Goal: Transaction & Acquisition: Purchase product/service

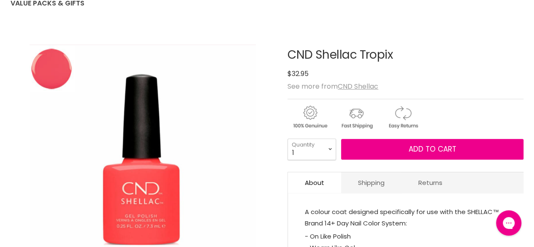
click at [153, 188] on img "CND Shellac Tropix image. Click or Scroll to Zoom." at bounding box center [143, 159] width 226 height 230
click at [155, 181] on img "CND Shellac Tropix image. Click or Scroll to Zoom." at bounding box center [143, 159] width 226 height 230
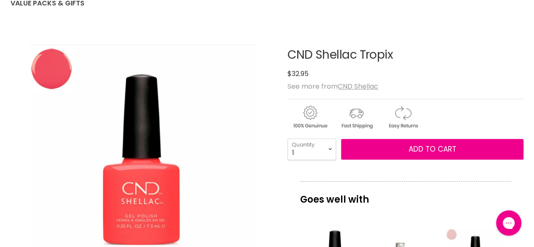
click at [59, 52] on img "CND Shellac Tropix image. Click or Scroll to Zoom." at bounding box center [143, 159] width 226 height 230
click at [137, 196] on img "CND Shellac Tropix image. Click or Scroll to Zoom." at bounding box center [143, 159] width 226 height 230
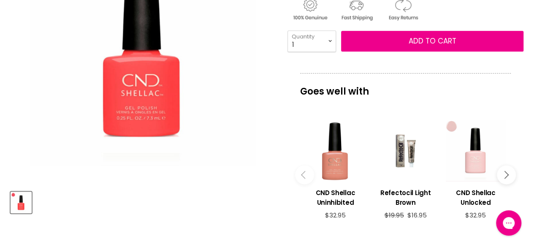
scroll to position [209, 0]
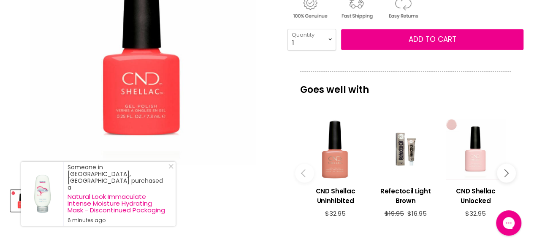
click at [154, 93] on img "CND Shellac Tropix image. Click or Scroll to Zoom." at bounding box center [143, 50] width 226 height 230
click at [145, 93] on img "CND Shellac Tropix image. Click or Scroll to Zoom." at bounding box center [143, 50] width 226 height 230
click at [162, 92] on img "CND Shellac Tropix image. Click or Scroll to Zoom." at bounding box center [143, 50] width 226 height 230
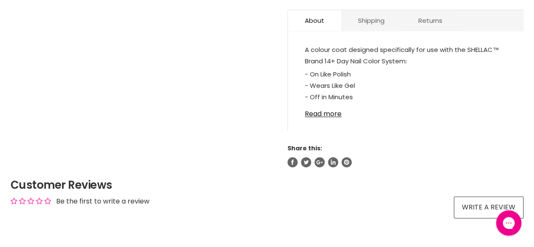
scroll to position [450, 0]
click at [325, 114] on link "Read more" at bounding box center [406, 111] width 202 height 13
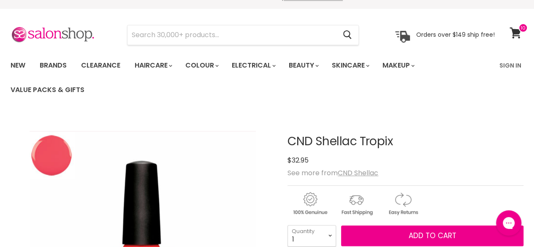
scroll to position [6, 0]
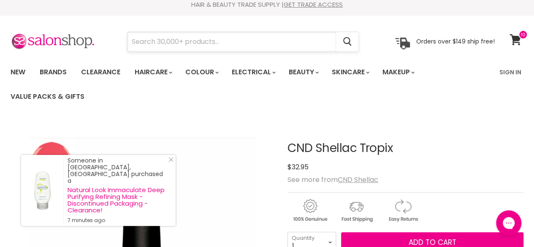
click at [155, 42] on input "Search" at bounding box center [232, 41] width 209 height 19
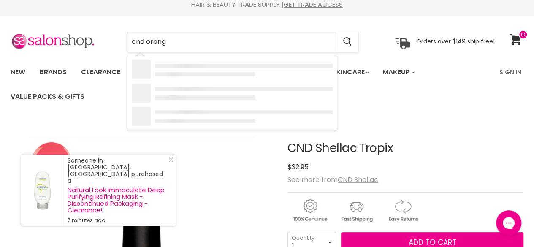
type input "cnd orange"
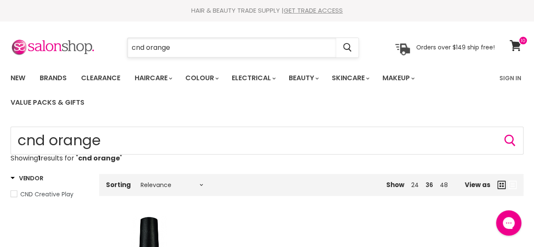
click at [179, 49] on input "cnd orange" at bounding box center [232, 47] width 209 height 19
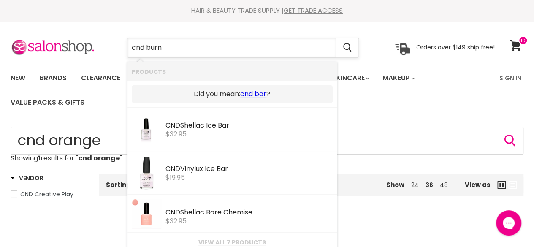
type input "cnd burnt"
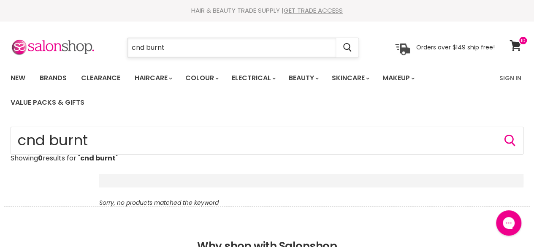
click at [178, 49] on input "cnd burnt" at bounding box center [232, 47] width 209 height 19
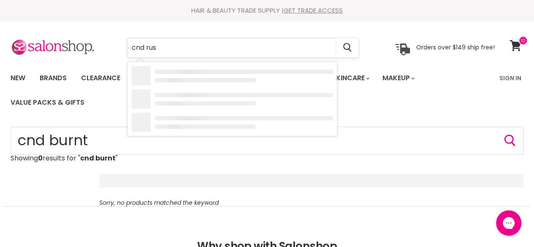
type input "cnd rust"
type input "cnd autumn"
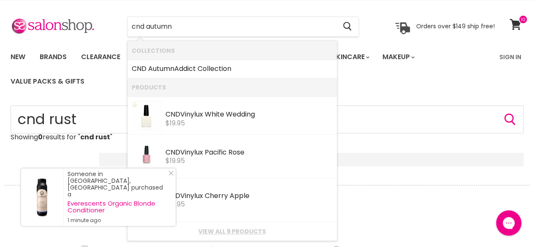
scroll to position [19, 0]
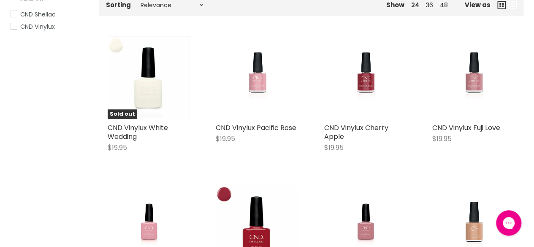
scroll to position [175, 0]
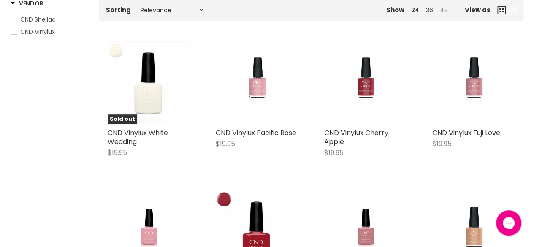
click at [445, 11] on link "48" at bounding box center [444, 10] width 8 height 8
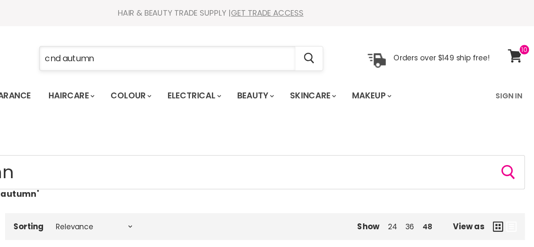
click at [183, 49] on input "cnd autumn" at bounding box center [232, 47] width 209 height 19
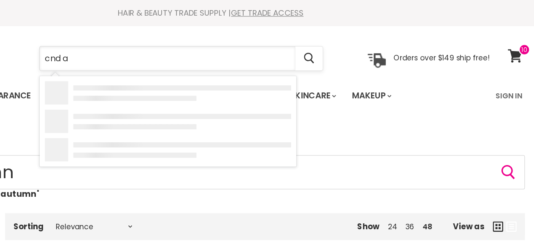
type input "cnd"
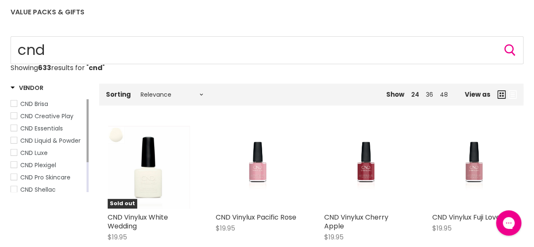
scroll to position [93, 0]
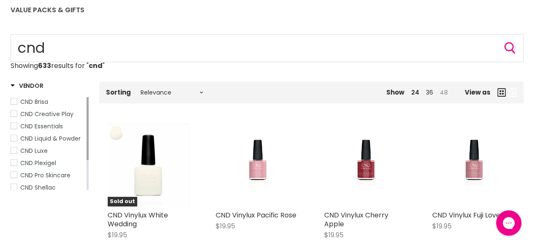
click at [442, 91] on link "48" at bounding box center [444, 92] width 8 height 8
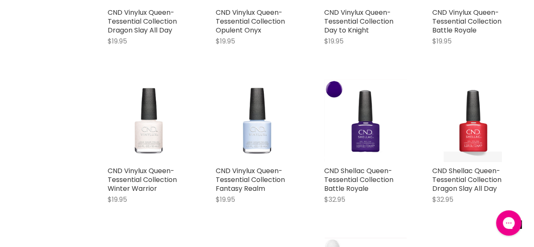
scroll to position [1397, 0]
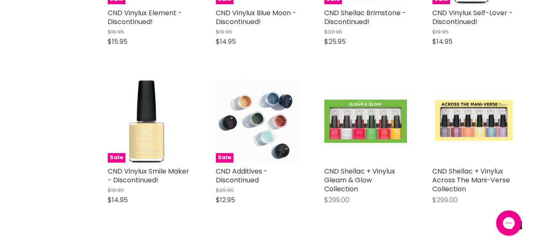
scroll to position [3576, 0]
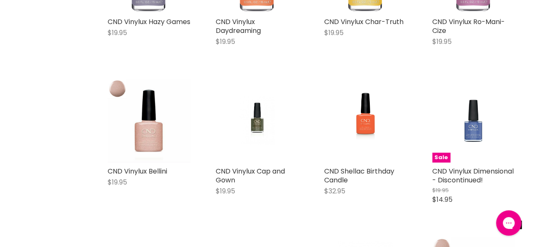
scroll to position [2470, 0]
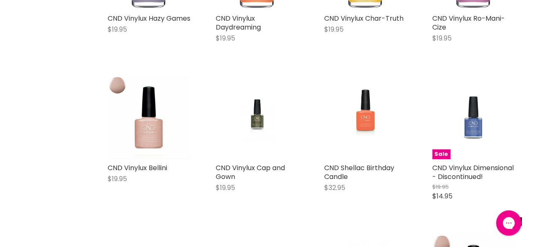
click at [368, 113] on img "Main content" at bounding box center [365, 117] width 55 height 83
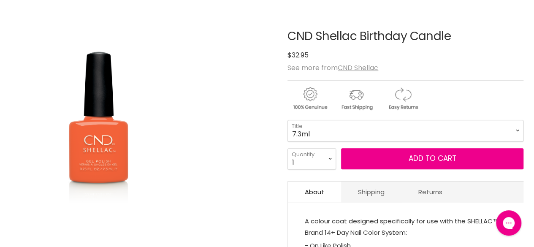
click at [161, 163] on img "CND Shellac Birthday Candle image. Click or Scroll to Zoom." at bounding box center [99, 140] width 176 height 264
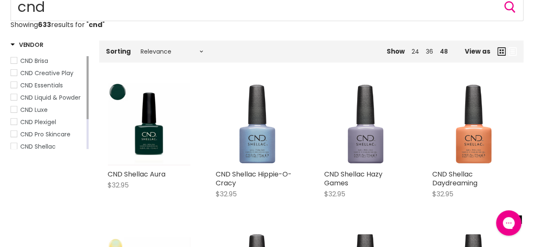
scroll to position [132, 0]
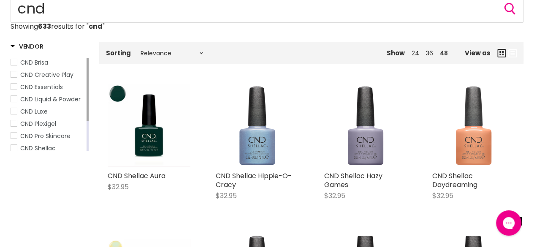
click at [474, 154] on img "Main content" at bounding box center [474, 126] width 83 height 83
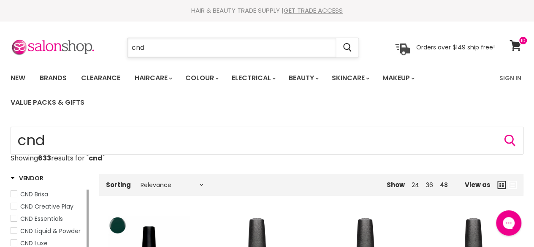
click at [154, 49] on input "cnd" at bounding box center [232, 47] width 209 height 19
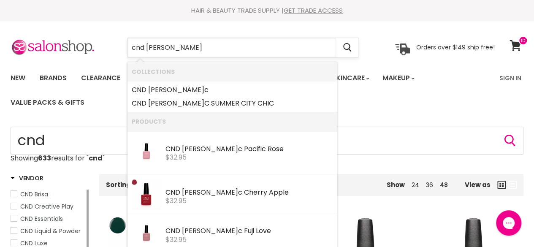
type input "cnd shellAC"
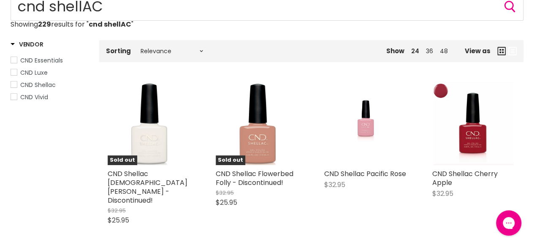
scroll to position [133, 0]
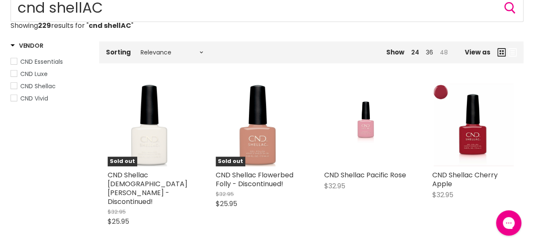
click at [448, 54] on link "48" at bounding box center [444, 52] width 8 height 8
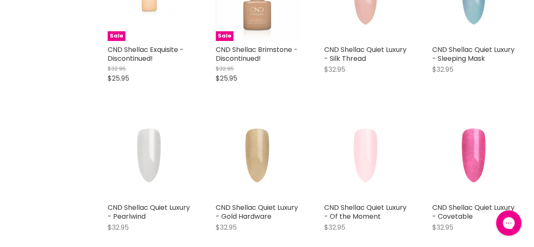
scroll to position [1675, 0]
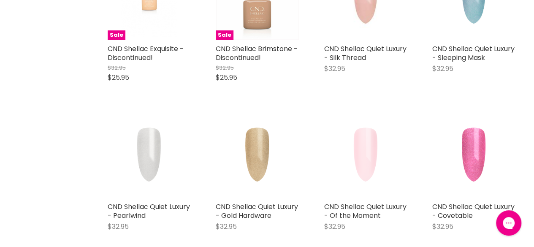
click at [475, 126] on img "Main content" at bounding box center [474, 156] width 83 height 83
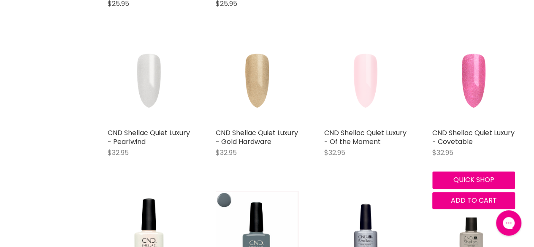
scroll to position [1757, 0]
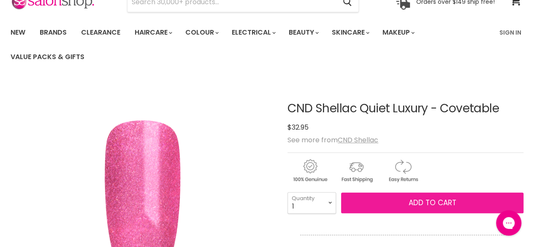
click at [406, 197] on button "Add to cart" at bounding box center [432, 203] width 183 height 21
click at [431, 205] on span "Add to cart" at bounding box center [433, 203] width 48 height 10
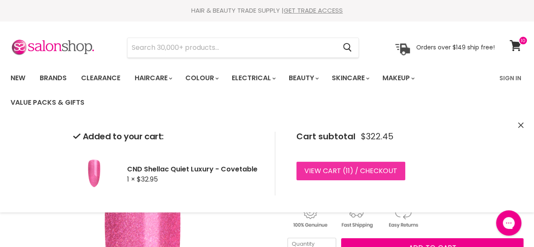
click at [376, 176] on link "View cart ( 11 ) / Checkout" at bounding box center [351, 171] width 109 height 19
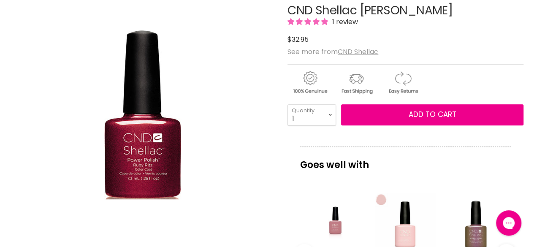
click at [166, 146] on img "CND Shellac Ruby Ritz image. Click or Scroll to Zoom." at bounding box center [142, 114] width 77 height 169
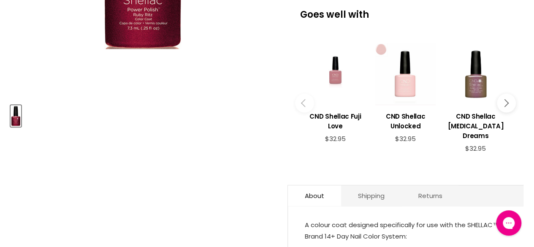
scroll to position [295, 0]
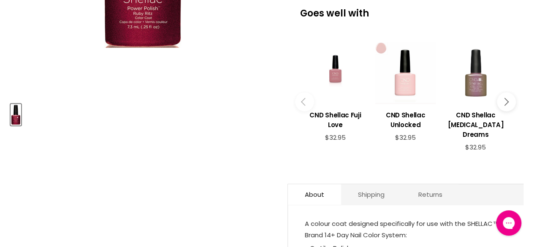
click at [474, 88] on div "Main content" at bounding box center [476, 73] width 62 height 62
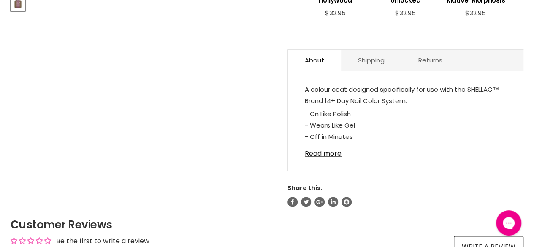
scroll to position [482, 0]
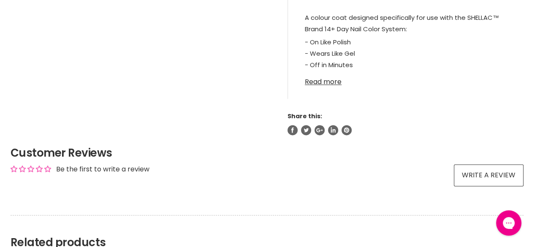
click at [323, 83] on link "Read more" at bounding box center [406, 79] width 202 height 13
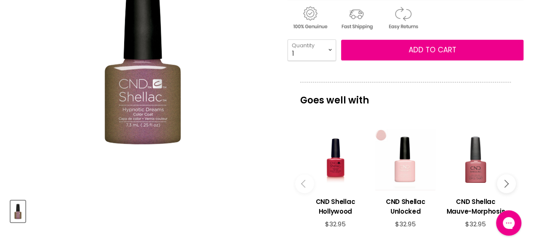
scroll to position [196, 0]
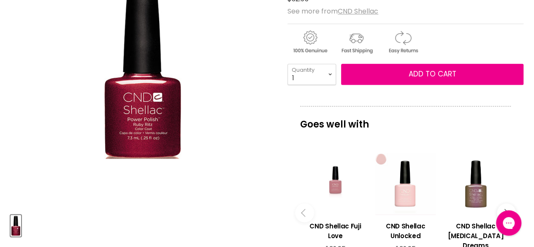
scroll to position [185, 0]
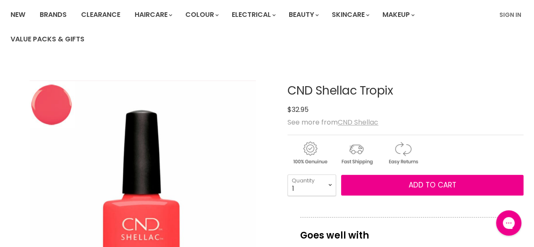
click at [355, 120] on u "CND Shellac" at bounding box center [358, 122] width 41 height 10
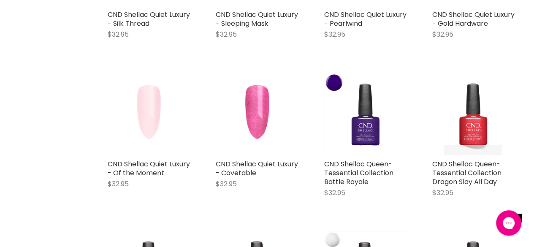
scroll to position [426, 0]
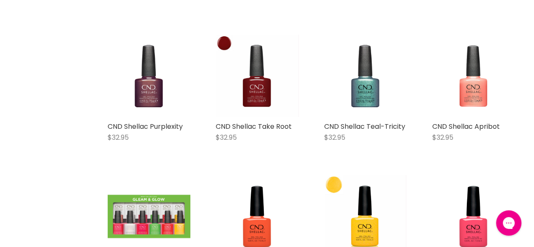
scroll to position [944, 0]
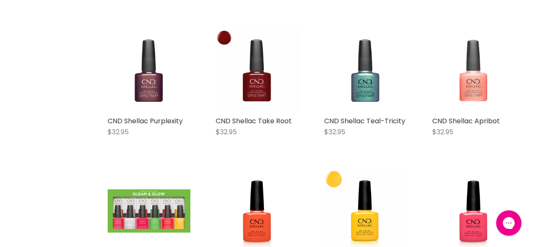
click at [458, 98] on img "Main content" at bounding box center [473, 70] width 81 height 83
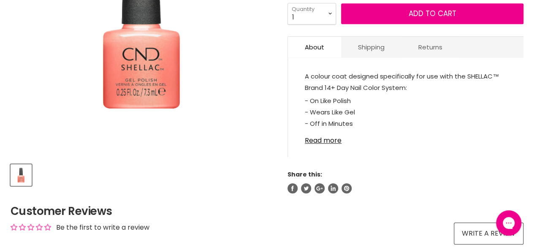
scroll to position [234, 0]
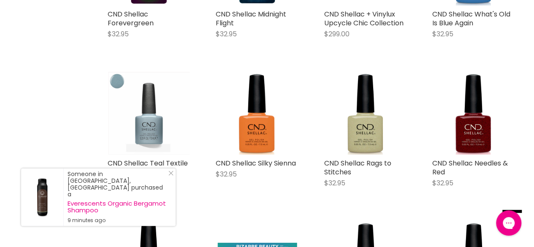
scroll to position [1807, 0]
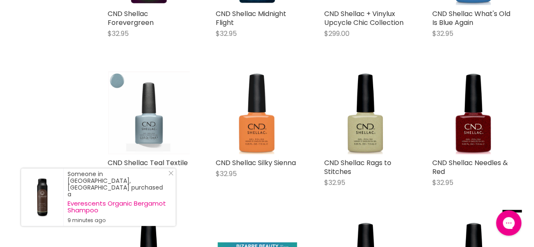
click at [254, 129] on img "Main content" at bounding box center [257, 112] width 83 height 83
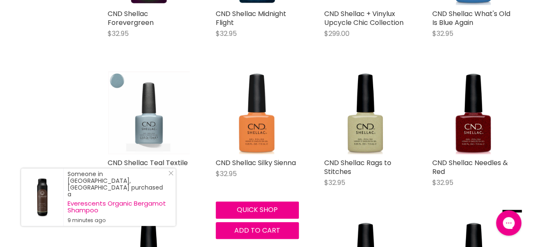
click at [259, 131] on img "Main content" at bounding box center [257, 112] width 83 height 83
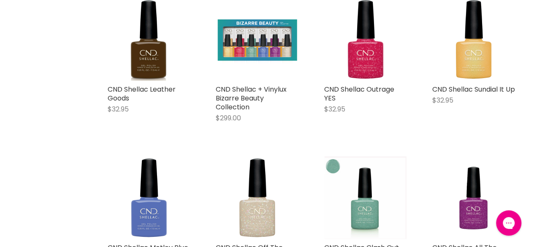
scroll to position [2029, 0]
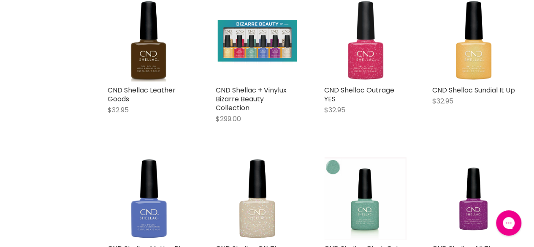
click at [362, 59] on img "Main content" at bounding box center [365, 40] width 83 height 83
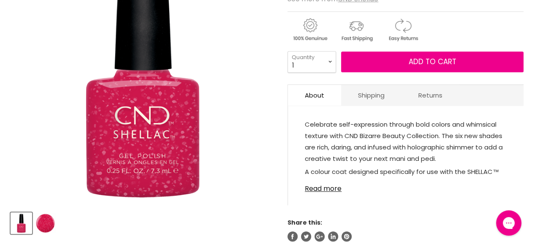
scroll to position [189, 0]
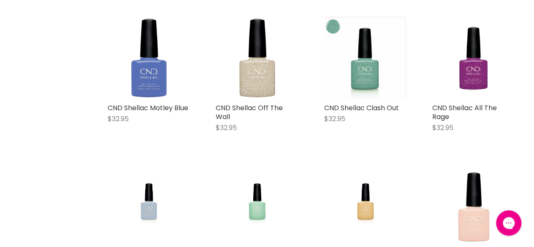
scroll to position [2172, 0]
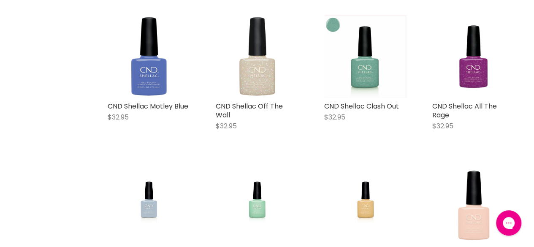
click at [254, 81] on img "Main content" at bounding box center [257, 55] width 83 height 83
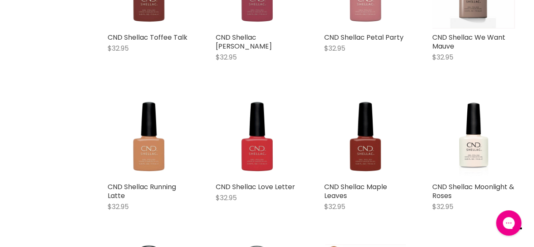
scroll to position [1150, 0]
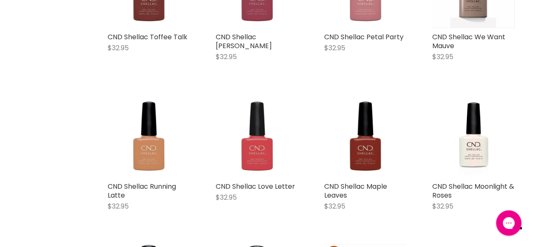
click at [259, 149] on img "Main content" at bounding box center [257, 136] width 83 height 83
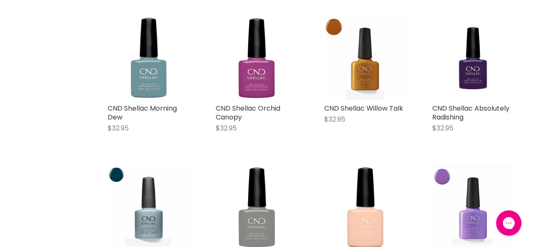
scroll to position [1376, 0]
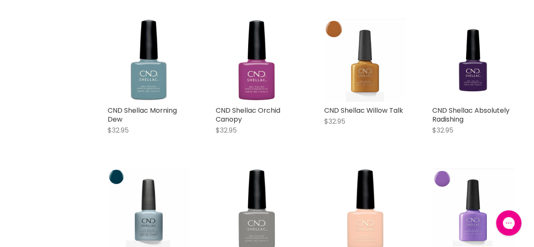
click at [371, 82] on img "Main content" at bounding box center [365, 60] width 81 height 83
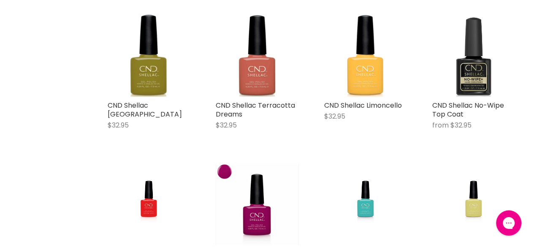
scroll to position [1681, 0]
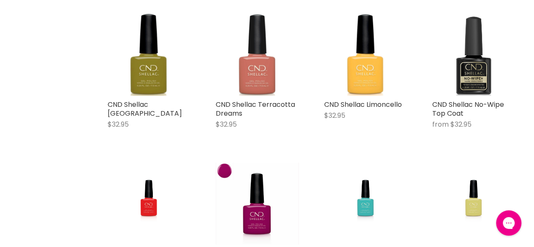
click at [259, 77] on img "Main content" at bounding box center [257, 54] width 83 height 83
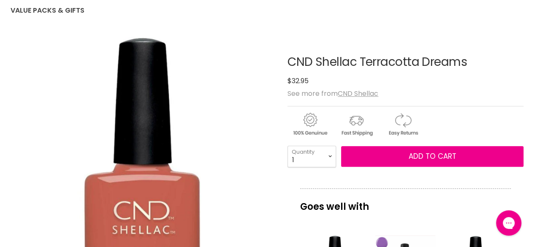
scroll to position [90, 0]
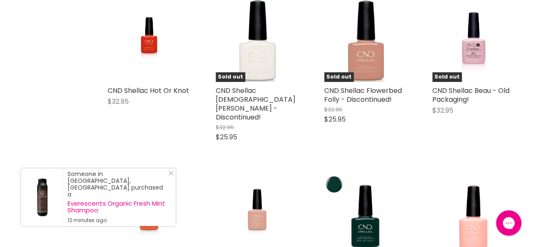
scroll to position [3509, 0]
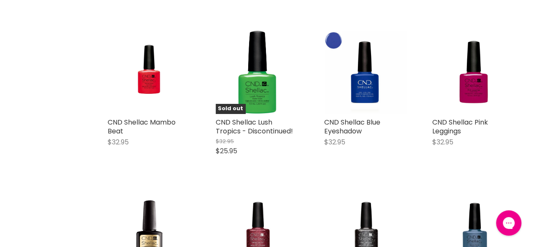
scroll to position [4726, 0]
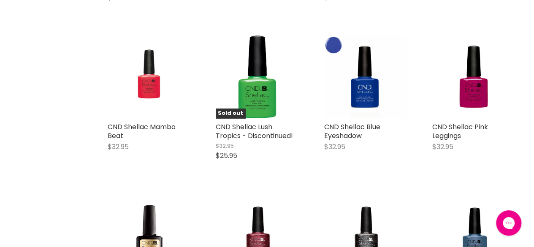
click at [151, 66] on img "Main content" at bounding box center [149, 76] width 55 height 83
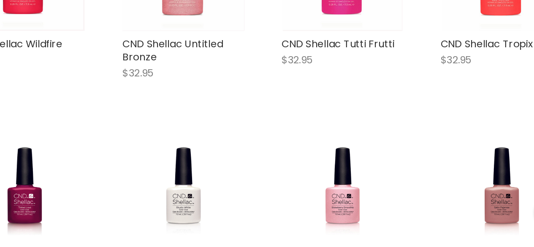
scroll to position [1555, 0]
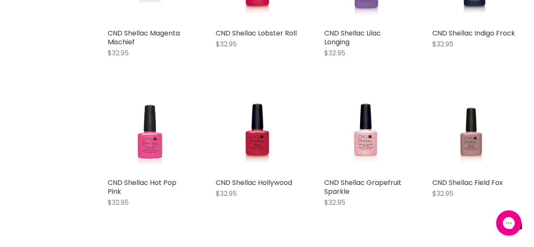
scroll to position [2386, 0]
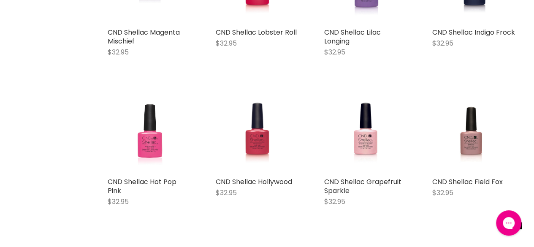
click at [264, 135] on img "Main content" at bounding box center [258, 131] width 54 height 83
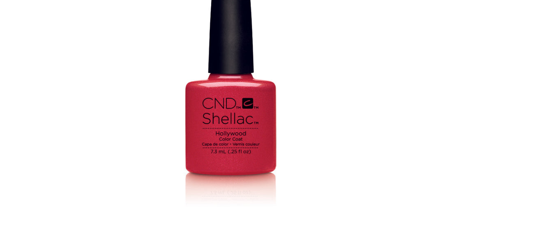
scroll to position [606, 0]
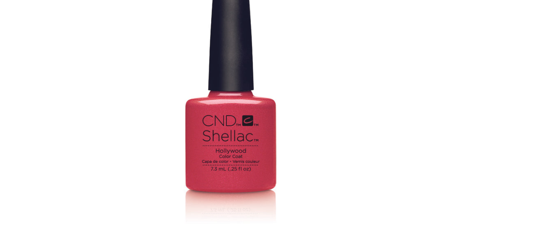
click at [228, 92] on figure "Main content" at bounding box center [257, 82] width 83 height 83
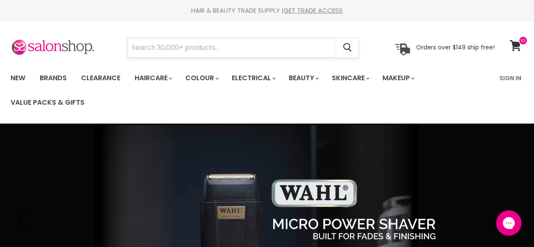
click at [155, 43] on input "Search" at bounding box center [232, 47] width 209 height 19
click at [157, 50] on input "CND" at bounding box center [232, 47] width 209 height 19
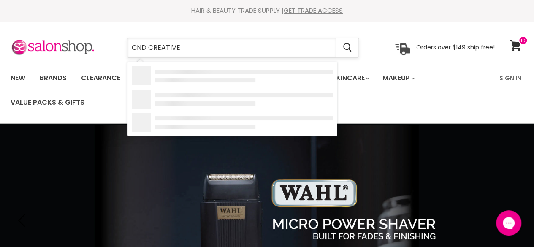
type input "CND CREATIVE"
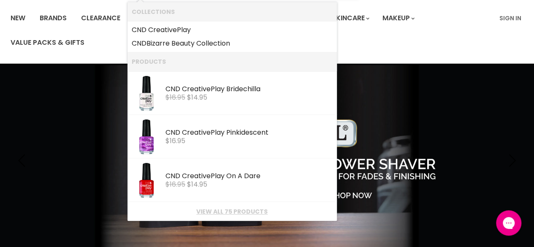
scroll to position [60, 0]
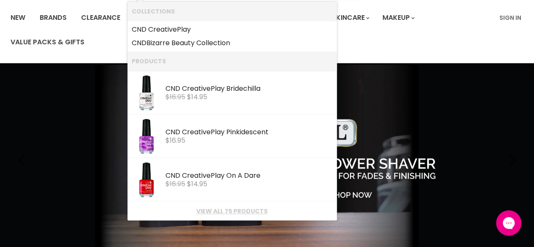
click at [215, 213] on link "View all 75 products" at bounding box center [232, 211] width 201 height 7
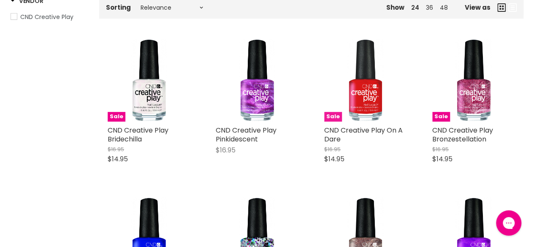
click at [360, 104] on img "Main content" at bounding box center [365, 80] width 55 height 83
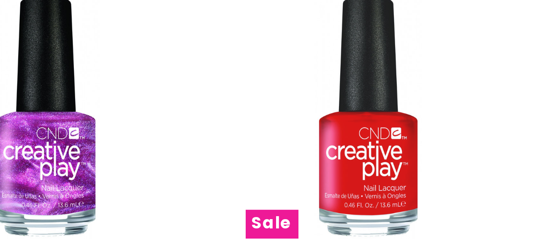
scroll to position [174, 0]
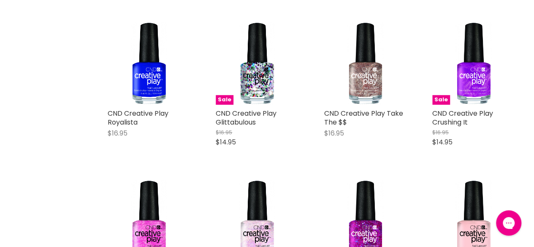
scroll to position [354, 0]
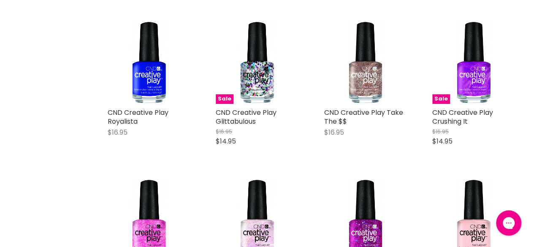
click at [230, 155] on div "Sale CND Creative Play Glittabulous $16.95 $14.95 CND Creative Play Quick shop …" at bounding box center [257, 87] width 100 height 150
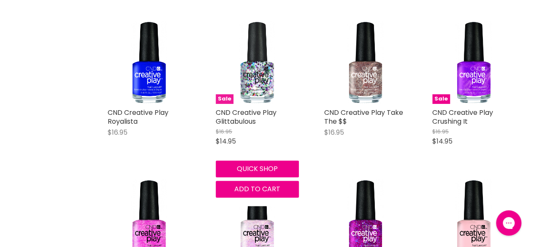
click at [253, 80] on img "Main content" at bounding box center [257, 62] width 55 height 83
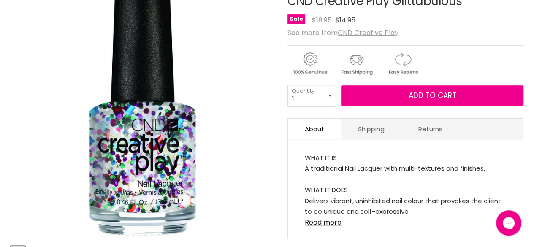
scroll to position [176, 0]
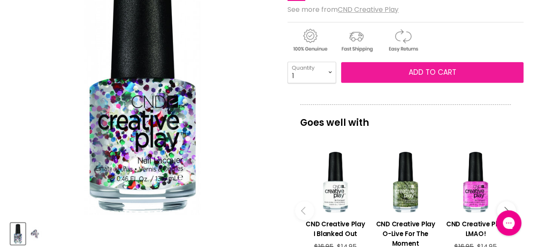
click at [428, 71] on span "Add to cart" at bounding box center [433, 72] width 48 height 10
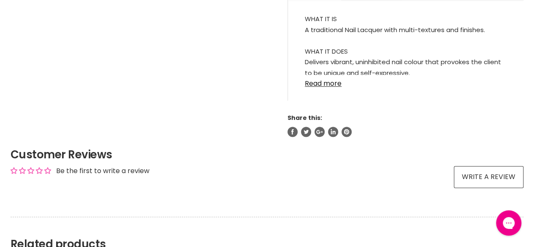
scroll to position [488, 0]
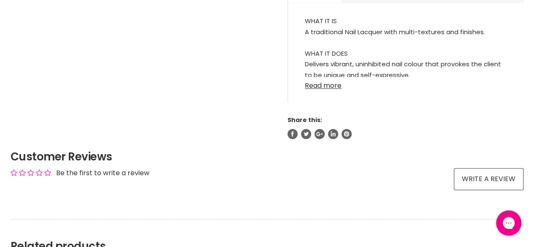
click at [313, 87] on link "Read more" at bounding box center [406, 83] width 202 height 13
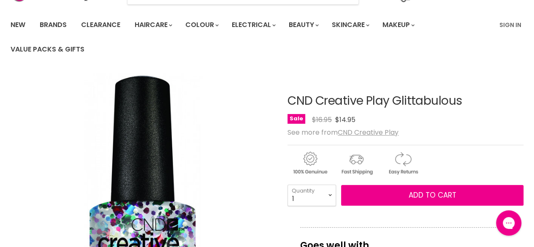
scroll to position [54, 0]
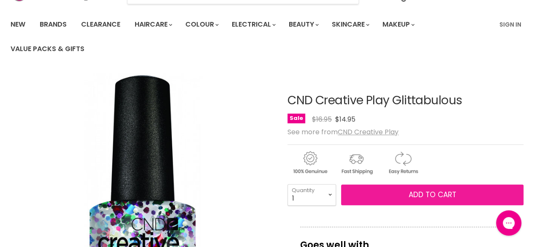
click at [412, 194] on span "Add to cart" at bounding box center [433, 195] width 48 height 10
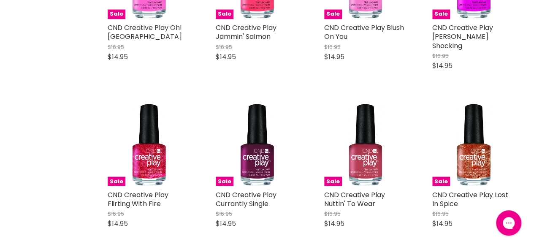
scroll to position [757, 0]
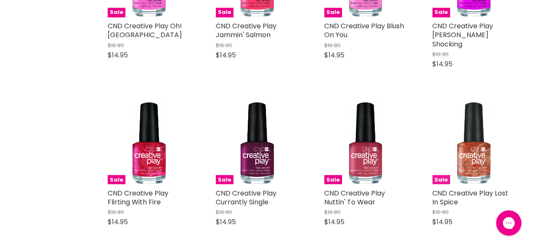
click at [481, 160] on img "Main content" at bounding box center [473, 142] width 55 height 83
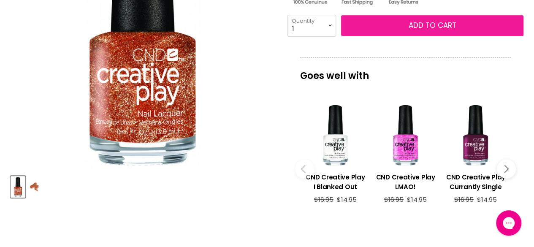
click at [412, 28] on span "Add to cart" at bounding box center [433, 25] width 48 height 10
click at [417, 25] on span "Add to cart" at bounding box center [433, 25] width 48 height 10
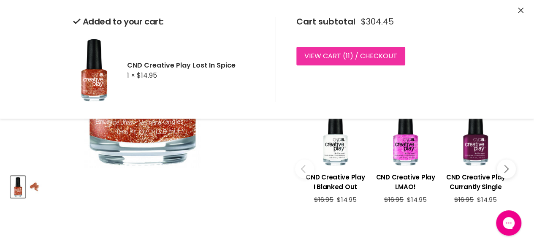
click at [325, 55] on link "View cart ( 11 ) / Checkout" at bounding box center [351, 56] width 109 height 19
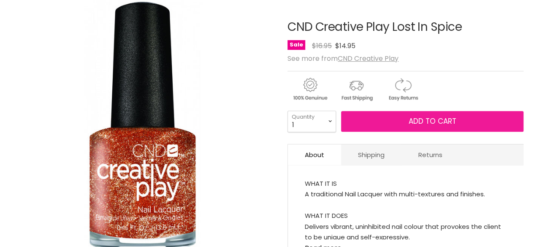
click at [407, 118] on button "Add to cart" at bounding box center [432, 121] width 183 height 21
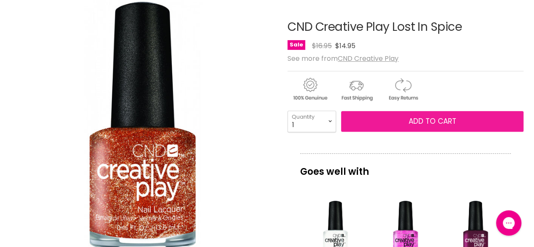
click at [402, 124] on button "Add to cart" at bounding box center [432, 121] width 183 height 21
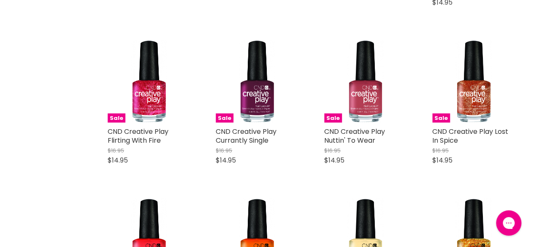
click at [436, 147] on span "$16.95" at bounding box center [441, 151] width 16 height 8
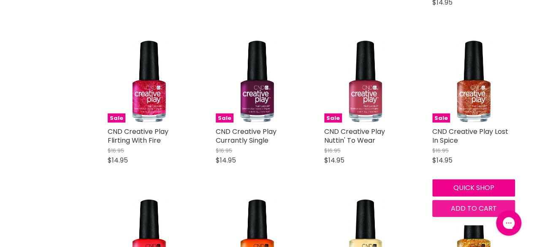
click at [460, 204] on span "Add to cart" at bounding box center [474, 209] width 46 height 10
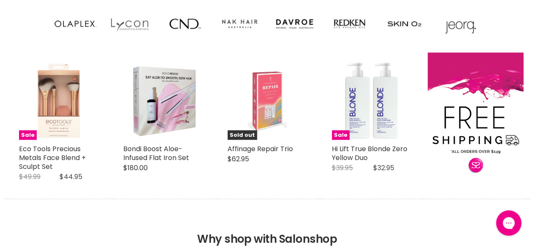
scroll to position [760, 0]
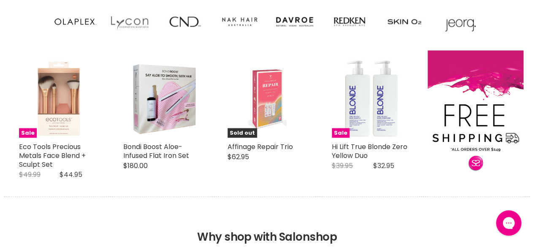
click at [180, 25] on img "Main content" at bounding box center [185, 22] width 42 height 34
click at [176, 35] on img "Main content" at bounding box center [185, 22] width 42 height 34
click at [179, 27] on img "Main content" at bounding box center [185, 22] width 42 height 34
click at [184, 22] on img "Main content" at bounding box center [185, 22] width 42 height 34
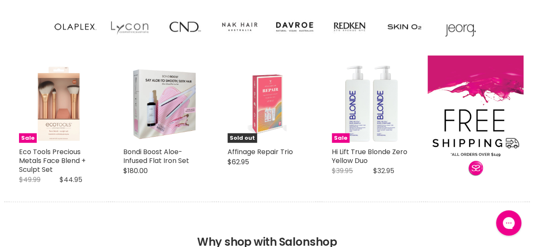
scroll to position [699, 0]
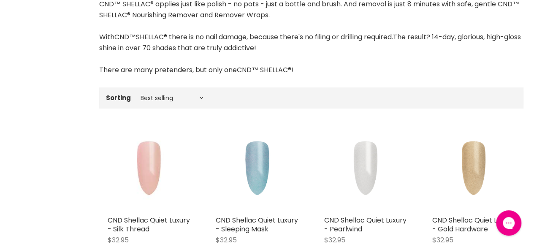
scroll to position [218, 0]
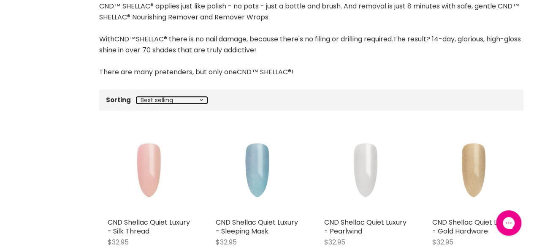
click at [203, 99] on select "Best selling Featured Price, low to high Price, high to low Alphabetically, A-Z…" at bounding box center [171, 100] width 71 height 7
select select "price-ascending"
click at [136, 97] on select "Best selling Featured Price, low to high Price, high to low Alphabetically, A-Z…" at bounding box center [171, 100] width 71 height 7
select select "price-ascending"
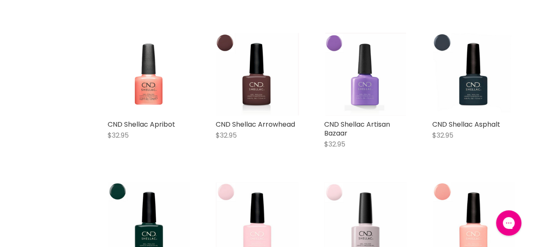
scroll to position [958, 0]
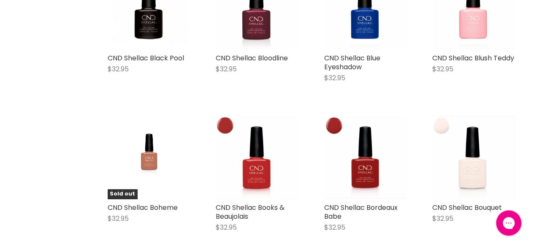
scroll to position [1641, 0]
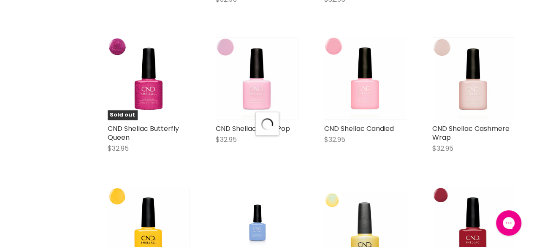
select select "price-ascending"
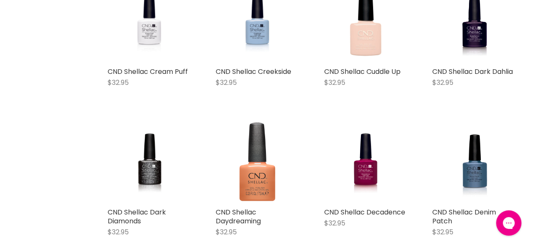
scroll to position [2368, 0]
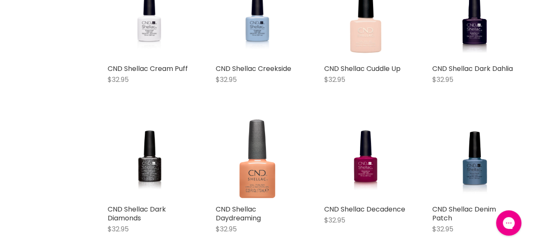
click at [264, 154] on img "Main content" at bounding box center [257, 158] width 83 height 83
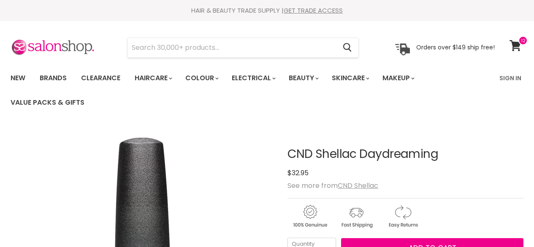
scroll to position [48, 0]
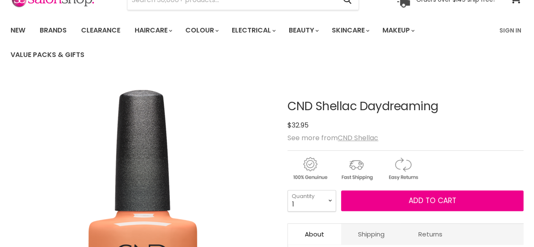
click at [49, 136] on img "CND Shellac Daydreaming image. Click or Scroll to Zoom." at bounding box center [143, 211] width 254 height 254
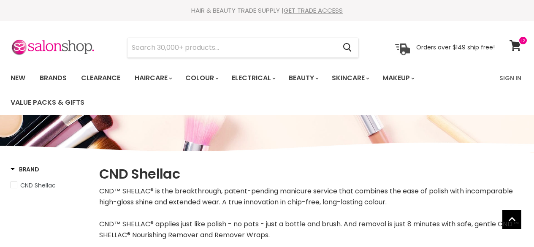
select select "price-ascending"
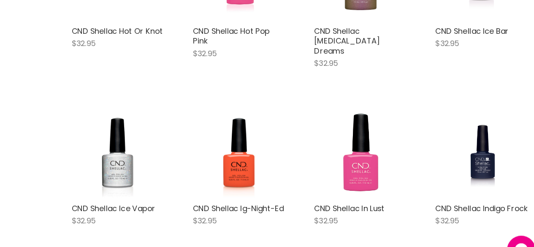
scroll to position [1598, 0]
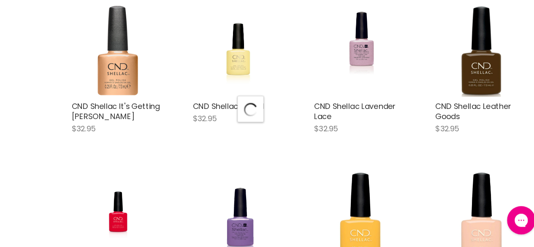
scroll to position [1808, 0]
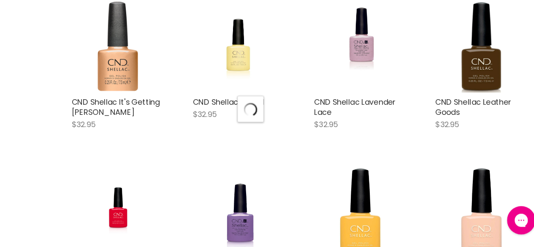
select select "price-ascending"
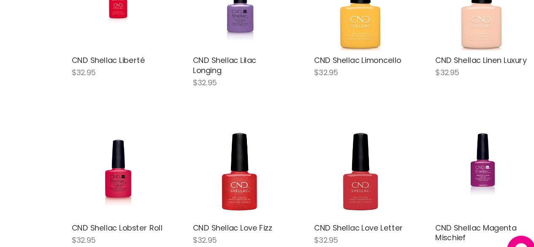
scroll to position [2020, 0]
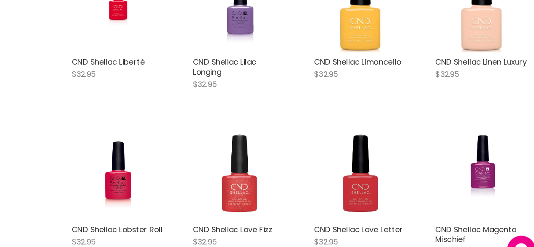
click at [263, 172] on img "Main content" at bounding box center [257, 154] width 83 height 83
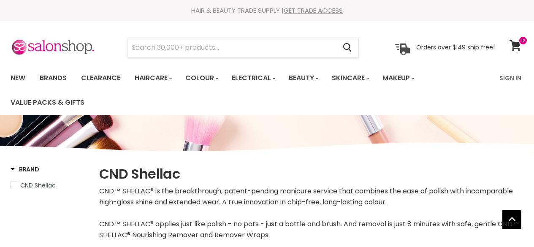
select select "price-ascending"
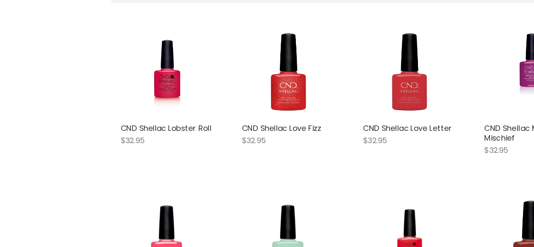
scroll to position [324, 0]
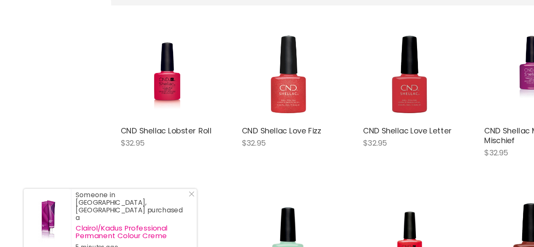
click at [256, 107] on img "Main content" at bounding box center [257, 66] width 83 height 83
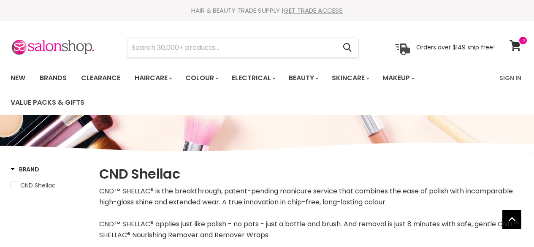
select select "price-ascending"
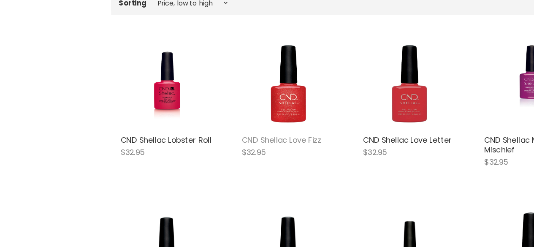
click at [257, 127] on link "CND Shellac Love Fizz" at bounding box center [251, 125] width 71 height 10
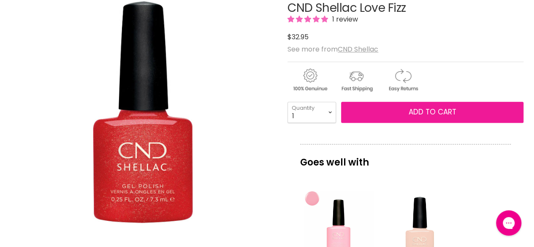
click at [439, 111] on span "Add to cart" at bounding box center [433, 112] width 48 height 10
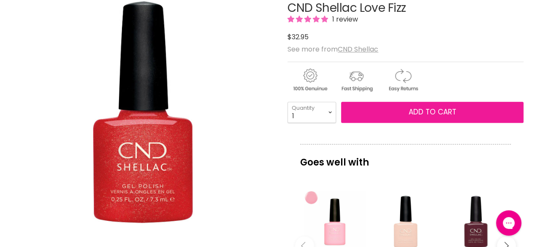
click at [407, 111] on button "Add to cart" at bounding box center [432, 112] width 183 height 21
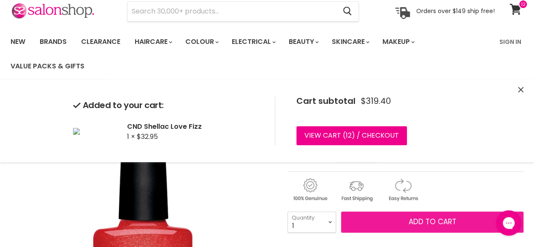
scroll to position [34, 0]
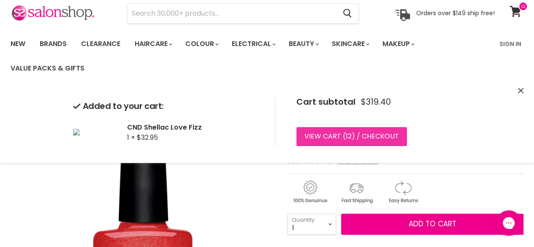
click at [317, 136] on link "View cart ( 12 ) / Checkout" at bounding box center [352, 136] width 111 height 19
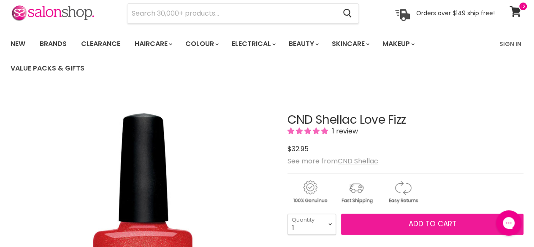
click at [422, 222] on span "Add to cart" at bounding box center [433, 224] width 48 height 10
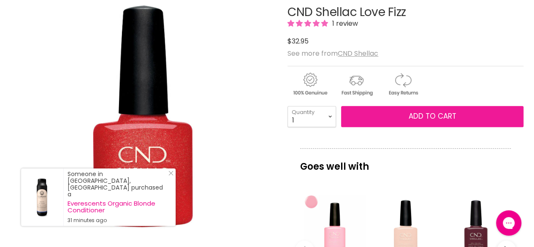
scroll to position [134, 0]
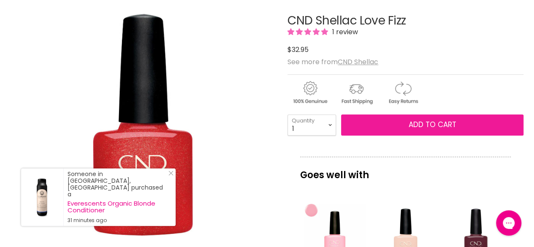
click at [412, 129] on button "Add to cart" at bounding box center [432, 124] width 183 height 21
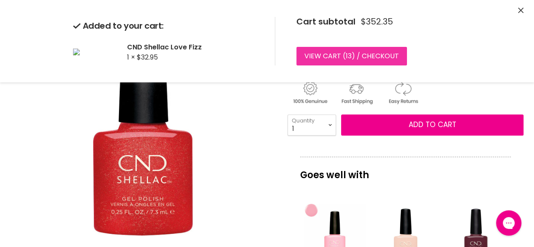
click at [319, 58] on link "View cart ( 13 ) / Checkout" at bounding box center [352, 56] width 111 height 19
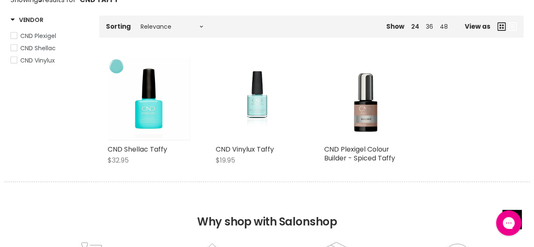
scroll to position [159, 0]
click at [131, 153] on link "CND Shellac Taffy" at bounding box center [138, 149] width 60 height 10
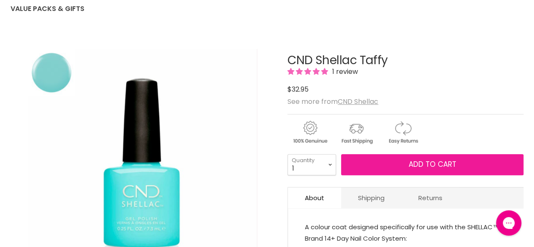
click at [418, 169] on button "Add to cart" at bounding box center [432, 164] width 183 height 21
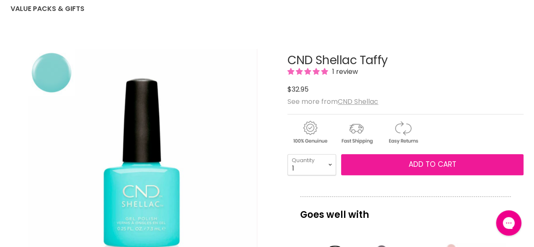
click at [406, 163] on button "Add to cart" at bounding box center [432, 164] width 183 height 21
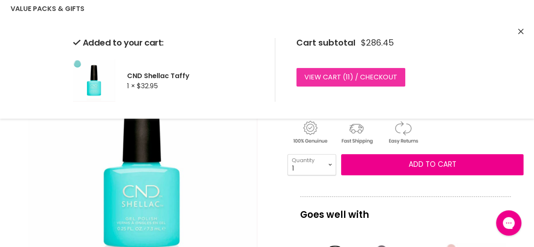
click at [314, 77] on link "View cart ( 11 ) / Checkout" at bounding box center [351, 77] width 109 height 19
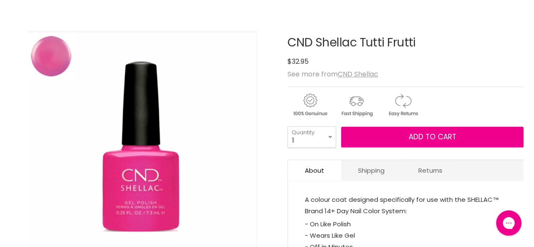
click at [73, 202] on img "CND Shellac Tutti Frutti image. Click or Scroll to Zoom." at bounding box center [142, 147] width 229 height 232
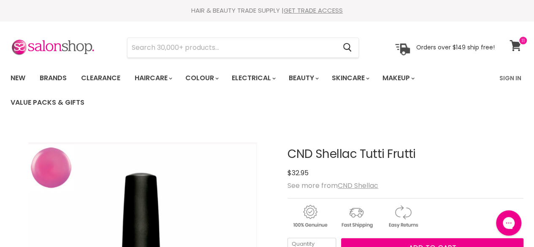
click at [518, 47] on icon at bounding box center [516, 45] width 12 height 11
